Goal: Task Accomplishment & Management: Manage account settings

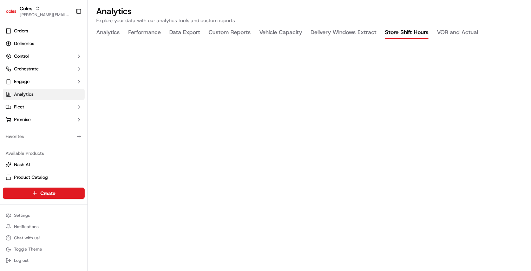
click at [460, 32] on button "VOR and Actual" at bounding box center [457, 33] width 41 height 12
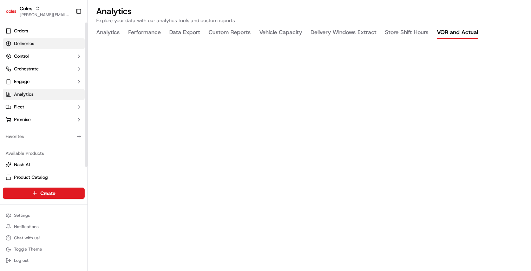
click at [51, 41] on link "Deliveries" at bounding box center [44, 43] width 82 height 11
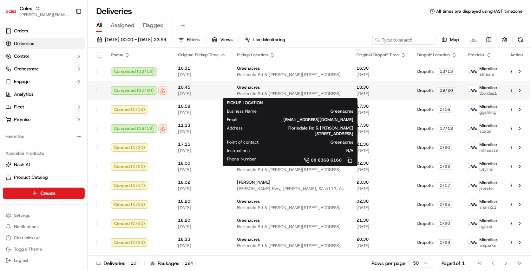
click at [250, 90] on div "Greenacres [STREET_ADDRESS][PERSON_NAME]" at bounding box center [291, 90] width 108 height 12
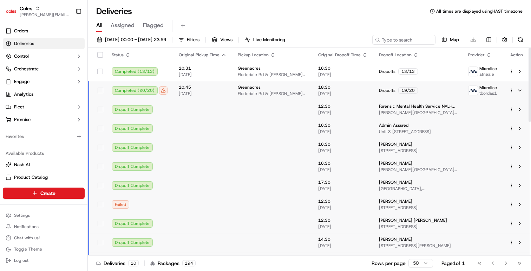
click at [250, 90] on div "Greenacres [STREET_ADDRESS][PERSON_NAME]" at bounding box center [272, 90] width 69 height 12
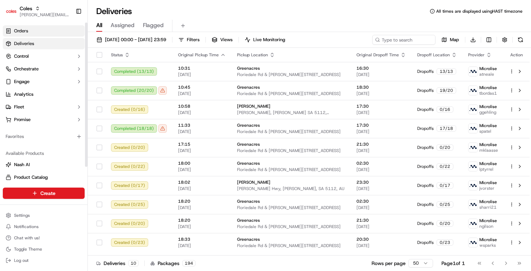
click at [35, 32] on link "Orders" at bounding box center [44, 30] width 82 height 11
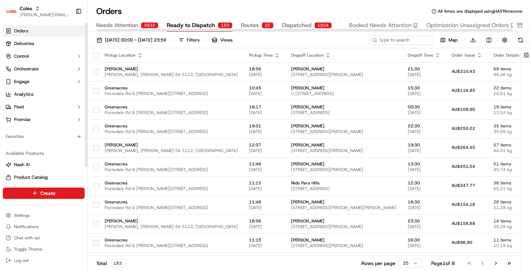
click at [250, 26] on span "Routes" at bounding box center [250, 25] width 18 height 8
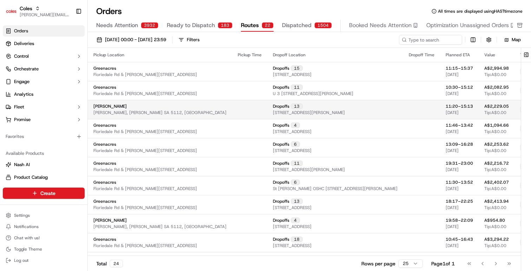
click at [232, 107] on td at bounding box center [249, 109] width 35 height 19
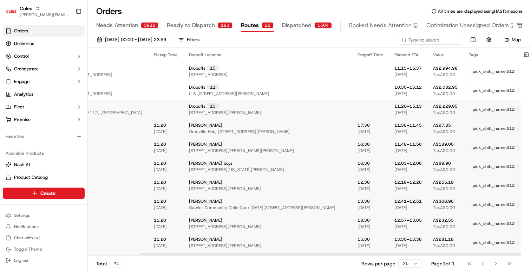
scroll to position [0, 134]
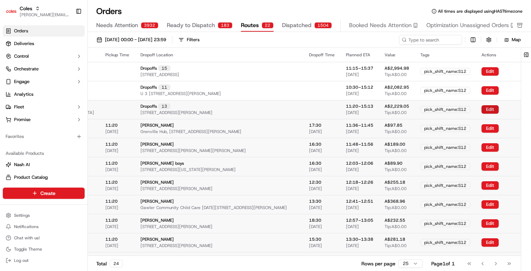
click at [482, 108] on button "Edit" at bounding box center [490, 109] width 17 height 8
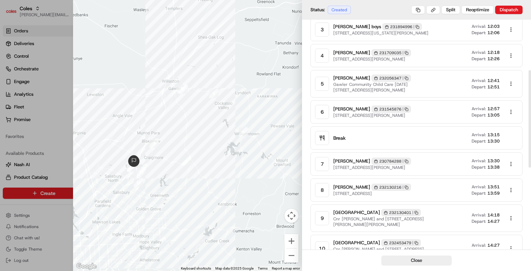
scroll to position [311, 0]
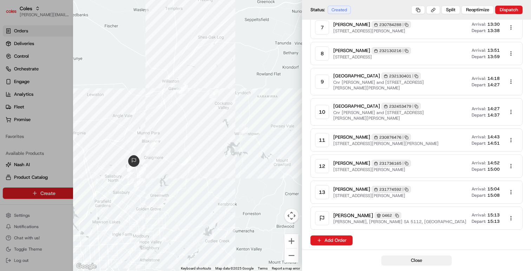
click at [413, 258] on button "Close" at bounding box center [417, 260] width 70 height 10
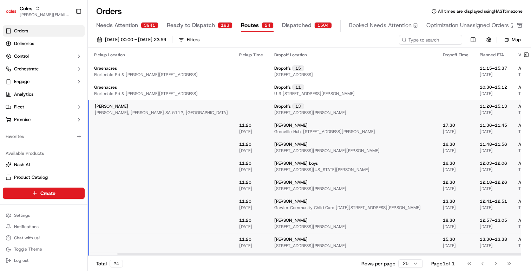
scroll to position [0, 134]
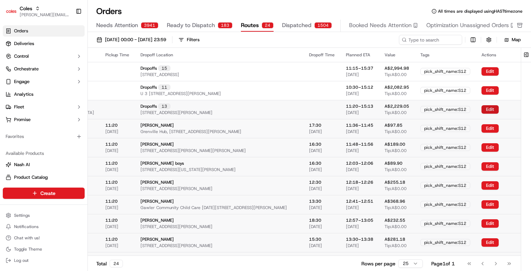
click at [482, 111] on button "Edit" at bounding box center [490, 109] width 17 height 8
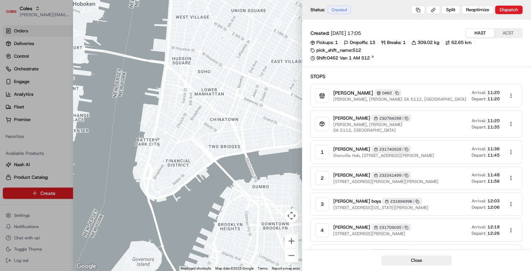
click at [28, 146] on div at bounding box center [265, 135] width 531 height 271
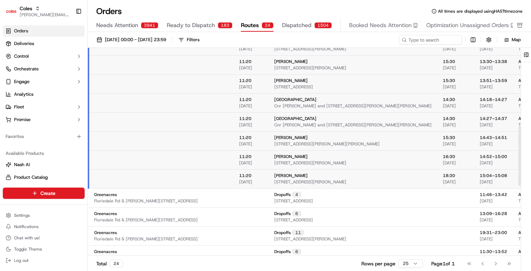
scroll to position [313, 0]
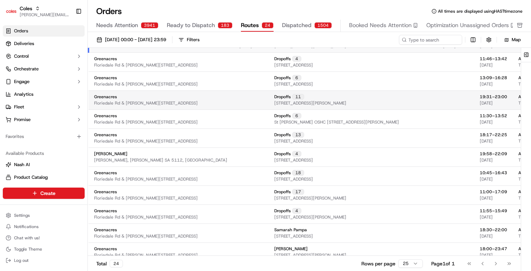
click at [296, 102] on span "18 Crampton St, FAIRVIEW PARK, SA 5126, AU" at bounding box center [311, 103] width 72 height 6
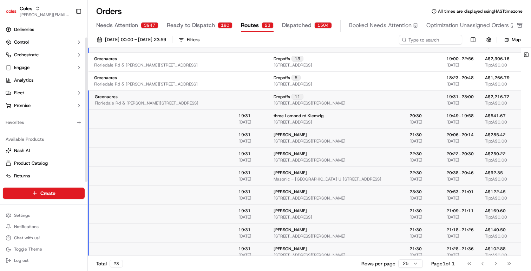
scroll to position [17, 0]
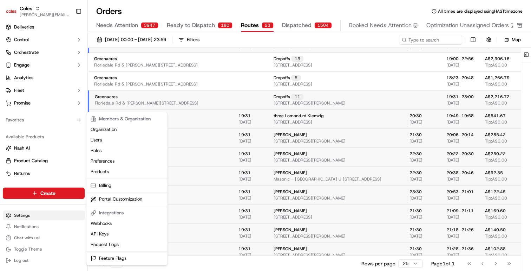
click at [43, 57] on html "Coles barry@usenash.com Toggle Sidebar Orders Deliveries Control Orchestrate En…" at bounding box center [265, 135] width 531 height 271
click at [29, 81] on html "Coles barry@usenash.com Toggle Sidebar Orders Deliveries Control Orchestrate En…" at bounding box center [265, 135] width 531 height 271
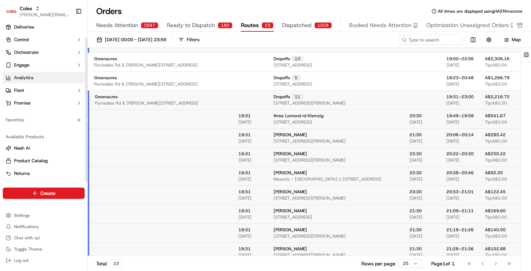
click at [30, 79] on span "Analytics" at bounding box center [23, 78] width 19 height 6
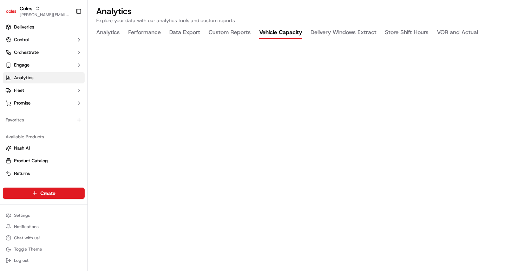
click at [284, 34] on button "Vehicle Capacity" at bounding box center [280, 33] width 43 height 12
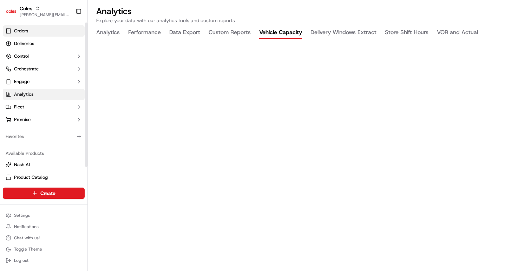
click at [29, 30] on link "Orders" at bounding box center [44, 30] width 82 height 11
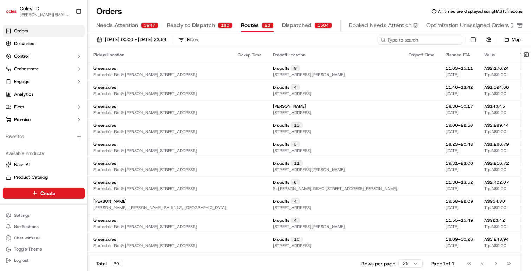
click at [424, 42] on input at bounding box center [420, 40] width 84 height 10
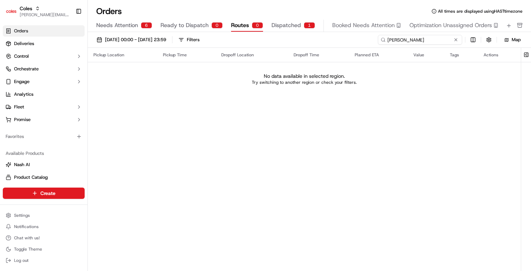
type input "barry"
click at [126, 28] on span "Needs Attention" at bounding box center [117, 25] width 42 height 8
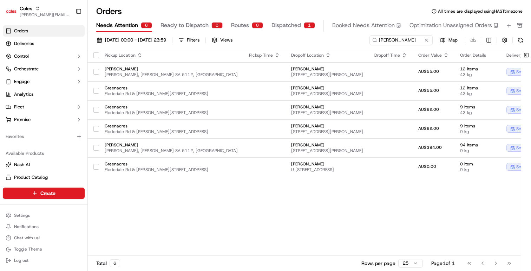
click at [176, 233] on div "Pickup Location Pickup Time Dropoff Location Dropoff Time Order Value Order Det…" at bounding box center [356, 151] width 536 height 207
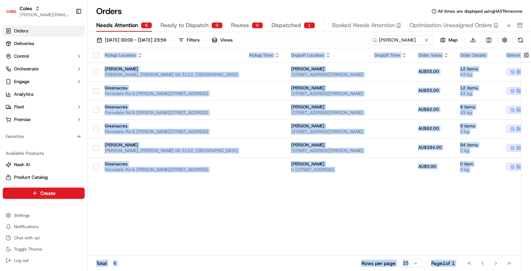
scroll to position [0, 93]
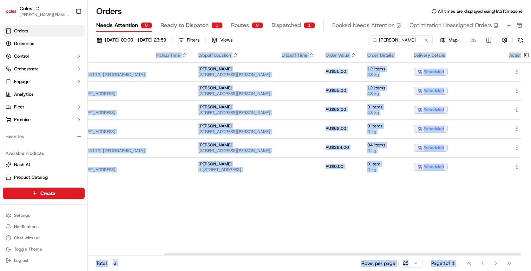
drag, startPoint x: 181, startPoint y: 226, endPoint x: 529, endPoint y: 140, distance: 358.8
click at [529, 140] on div "Pickup Location Pickup Time Dropoff Location Dropoff Time Order Value Order Det…" at bounding box center [310, 160] width 444 height 225
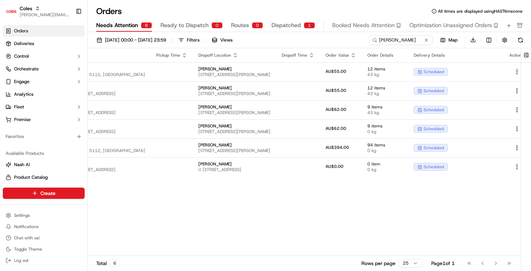
click at [432, 205] on div "Pickup Location Pickup Time Dropoff Location Dropoff Time Order Value Order Det…" at bounding box center [263, 151] width 536 height 207
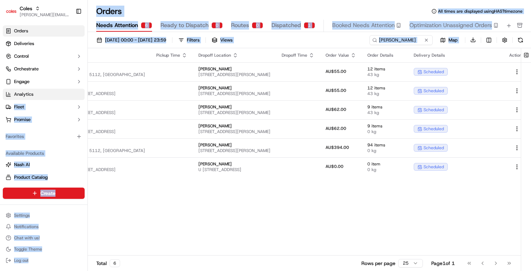
scroll to position [0, 0]
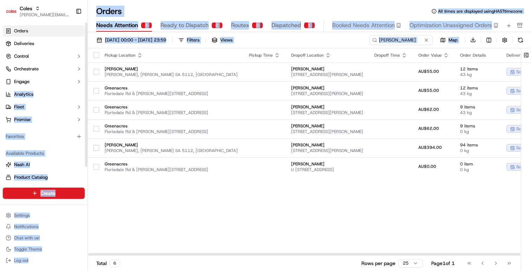
drag, startPoint x: 501, startPoint y: 207, endPoint x: 68, endPoint y: 135, distance: 439.5
click at [36, 92] on div "Coles barry@usenash.com Toggle Sidebar Orders Deliveries Control Orchestrate En…" at bounding box center [265, 135] width 531 height 271
click at [147, 185] on div "Pickup Location Pickup Time Dropoff Location Dropoff Time Order Value Order Det…" at bounding box center [356, 151] width 536 height 207
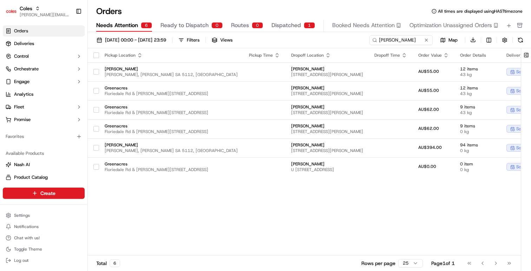
drag, startPoint x: 203, startPoint y: 237, endPoint x: 200, endPoint y: 232, distance: 5.9
click at [203, 235] on div "Pickup Location Pickup Time Dropoff Location Dropoff Time Order Value Order Det…" at bounding box center [356, 151] width 536 height 207
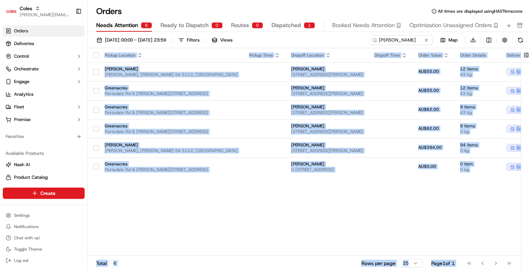
scroll to position [0, 93]
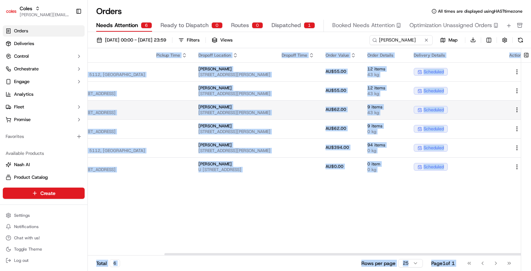
drag, startPoint x: 137, startPoint y: 223, endPoint x: 520, endPoint y: 109, distance: 399.6
click at [521, 108] on div "Pickup Location Pickup Time Dropoff Location Dropoff Time Order Value Order Det…" at bounding box center [310, 160] width 444 height 225
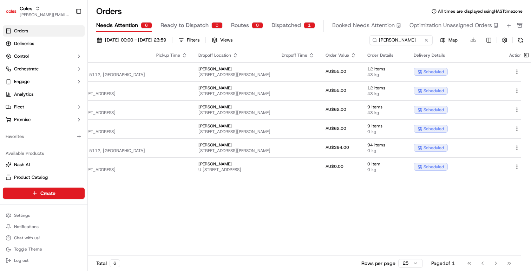
click at [471, 212] on div "Pickup Location Pickup Time Dropoff Location Dropoff Time Order Value Order Det…" at bounding box center [263, 151] width 536 height 207
click at [502, 224] on div "Pickup Location Pickup Time Dropoff Location Dropoff Time Order Value Order Det…" at bounding box center [263, 151] width 536 height 207
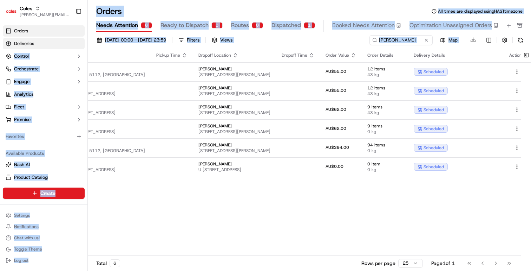
scroll to position [0, 0]
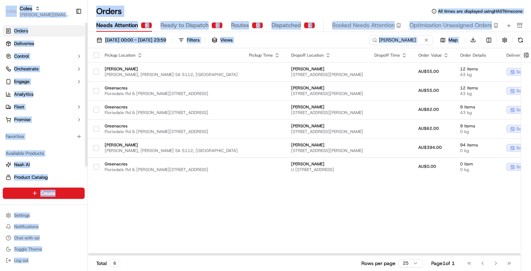
drag, startPoint x: 508, startPoint y: 224, endPoint x: 69, endPoint y: 137, distance: 447.5
click at [0, 43] on html "Coles barry@usenash.com Toggle Sidebar Orders Deliveries Control Orchestrate En…" at bounding box center [265, 135] width 531 height 271
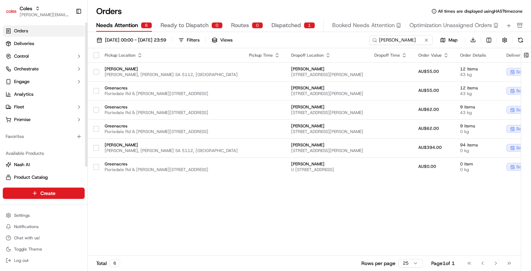
click at [124, 195] on div "Pickup Location Pickup Time Dropoff Location Dropoff Time Order Value Order Det…" at bounding box center [356, 151] width 536 height 207
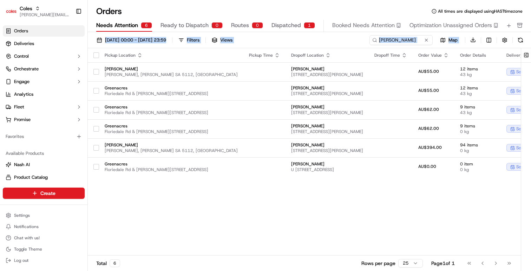
scroll to position [0, 93]
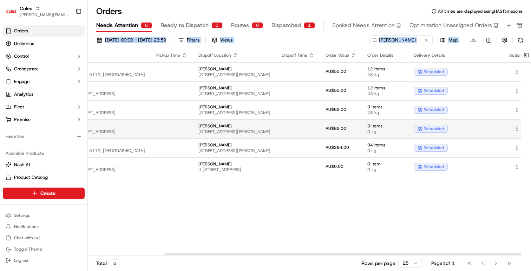
drag, startPoint x: 110, startPoint y: 198, endPoint x: 449, endPoint y: 134, distance: 344.5
click at [529, 17] on div "Orders All times are displayed using HAST timezone Needs Attention 6 Ready to D…" at bounding box center [310, 135] width 444 height 271
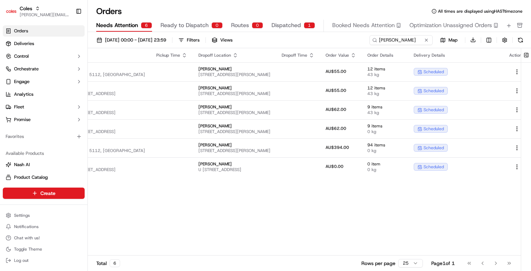
click at [424, 211] on div "Pickup Location Pickup Time Dropoff Location Dropoff Time Order Value Order Det…" at bounding box center [263, 151] width 536 height 207
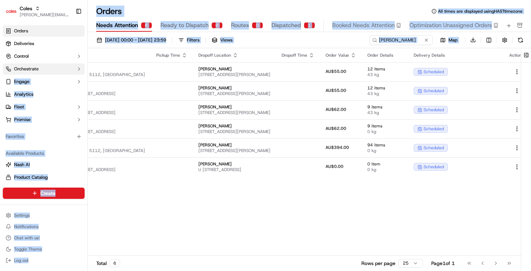
scroll to position [0, 0]
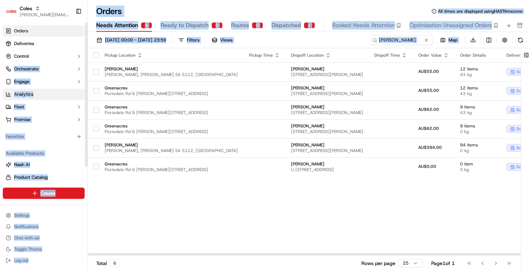
drag, startPoint x: 509, startPoint y: 212, endPoint x: 74, endPoint y: 92, distance: 450.6
click at [54, 65] on div "Coles barry@usenash.com Toggle Sidebar Orders Deliveries Control Orchestrate En…" at bounding box center [265, 135] width 531 height 271
click at [137, 205] on div "Pickup Location Pickup Time Dropoff Location Dropoff Time Order Value Order Det…" at bounding box center [356, 151] width 536 height 207
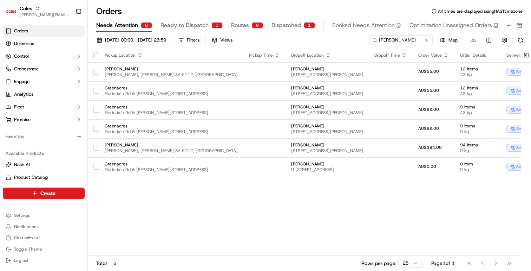
click at [157, 202] on div "Pickup Location Pickup Time Dropoff Location Dropoff Time Order Value Order Det…" at bounding box center [356, 151] width 536 height 207
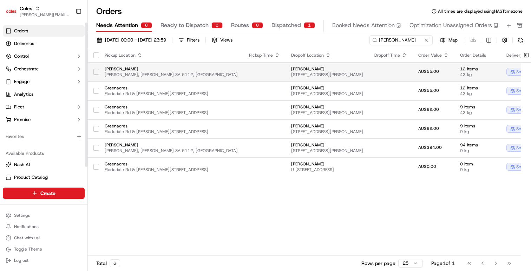
click at [144, 72] on span "Philip Hwy, Elizabeth SA 5112, Australia" at bounding box center [171, 75] width 133 height 6
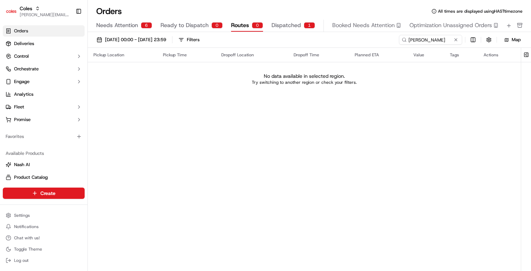
click at [240, 27] on span "Routes" at bounding box center [240, 25] width 18 height 8
drag, startPoint x: 178, startPoint y: 26, endPoint x: 157, endPoint y: 30, distance: 20.4
click at [178, 26] on span "Ready to Dispatch" at bounding box center [185, 25] width 48 height 8
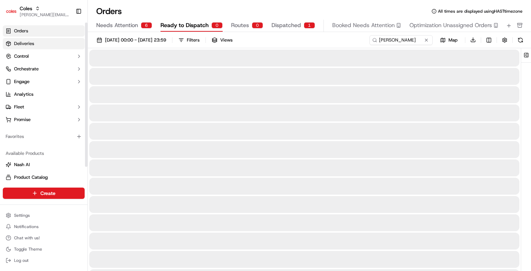
click at [60, 43] on link "Deliveries" at bounding box center [44, 43] width 82 height 11
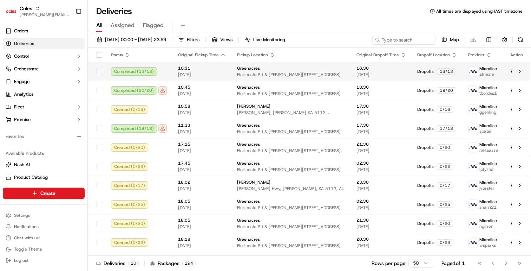
click at [304, 74] on span "Floriedale Rd & [PERSON_NAME][STREET_ADDRESS]" at bounding box center [291, 75] width 108 height 6
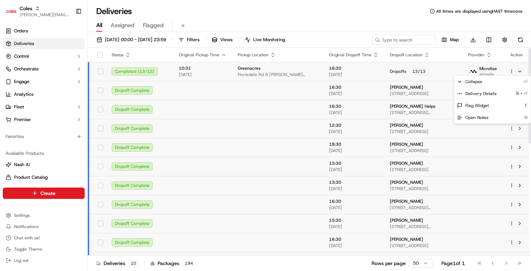
click at [514, 73] on html "Coles barry@usenash.com Toggle Sidebar Orders Deliveries Control Orchestrate En…" at bounding box center [265, 135] width 531 height 271
click at [486, 93] on span "Delivery Details" at bounding box center [481, 94] width 31 height 6
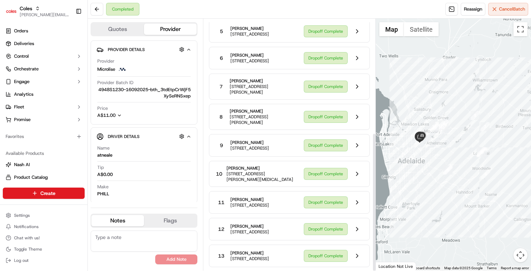
scroll to position [206, 0]
click at [356, 138] on button at bounding box center [357, 144] width 13 height 13
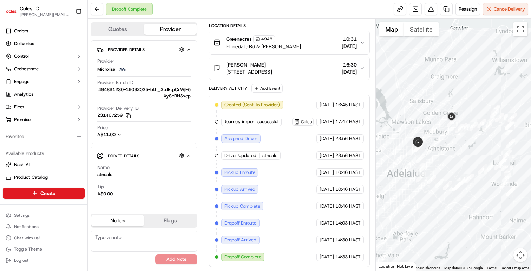
scroll to position [144, 0]
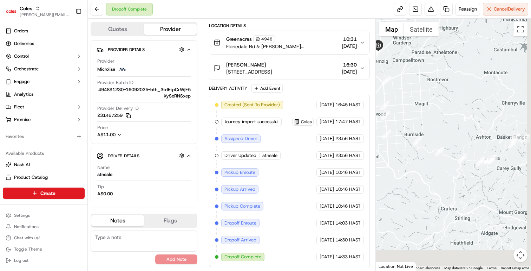
drag, startPoint x: 439, startPoint y: 169, endPoint x: 440, endPoint y: 92, distance: 77.0
click at [412, 58] on div at bounding box center [453, 145] width 155 height 252
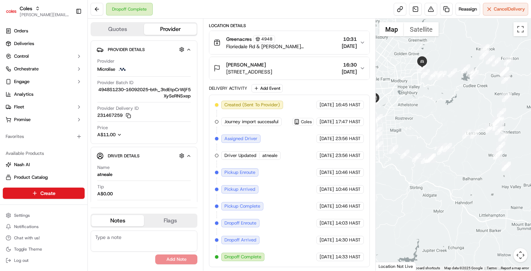
drag, startPoint x: 472, startPoint y: 117, endPoint x: 431, endPoint y: 142, distance: 48.3
click at [431, 142] on div at bounding box center [453, 145] width 155 height 252
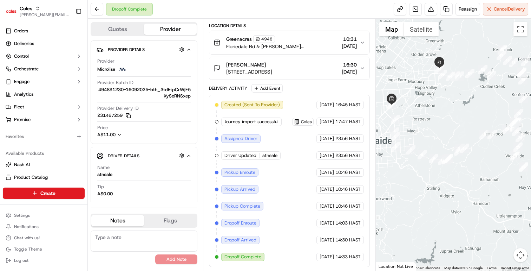
drag, startPoint x: 456, startPoint y: 119, endPoint x: 473, endPoint y: 122, distance: 17.5
click at [473, 122] on div at bounding box center [453, 145] width 155 height 252
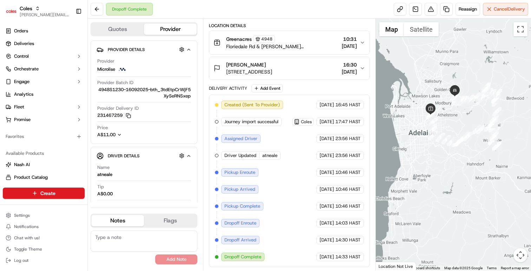
click at [462, 117] on div at bounding box center [453, 145] width 155 height 252
